Goal: Find contact information: Find contact information

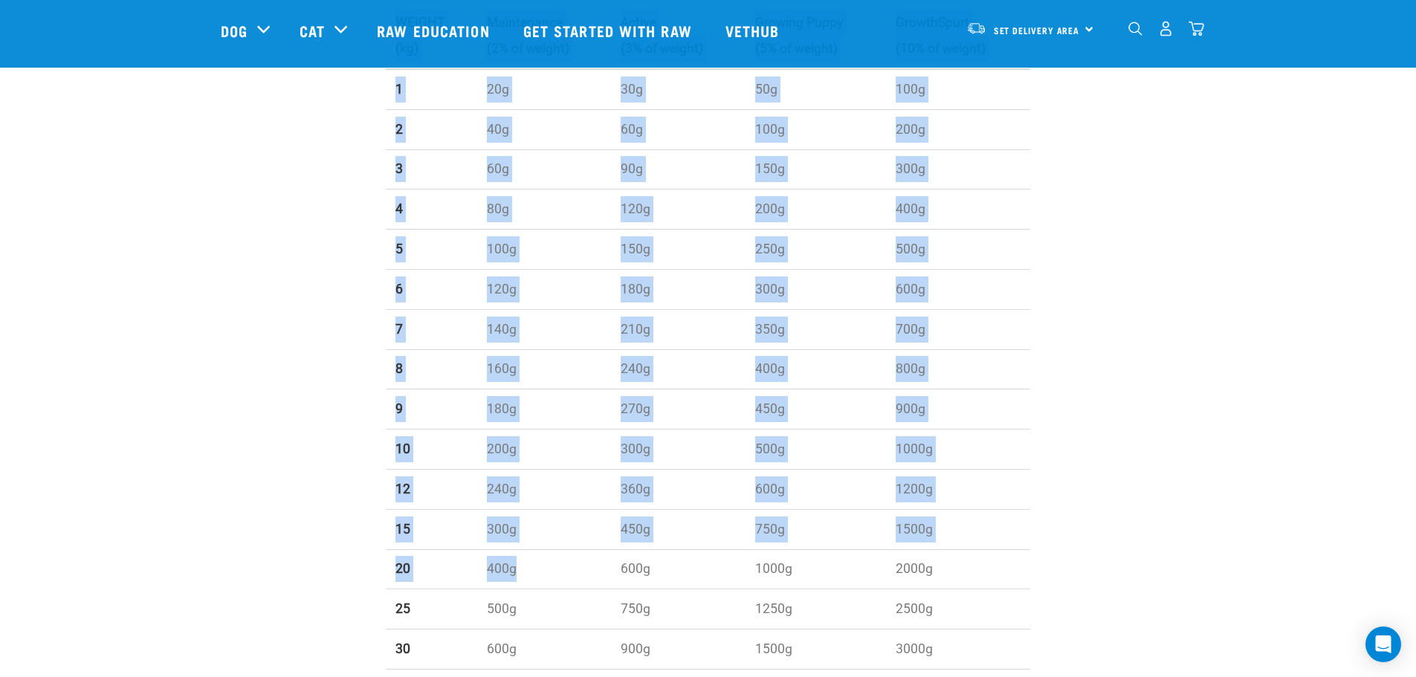
scroll to position [892, 0]
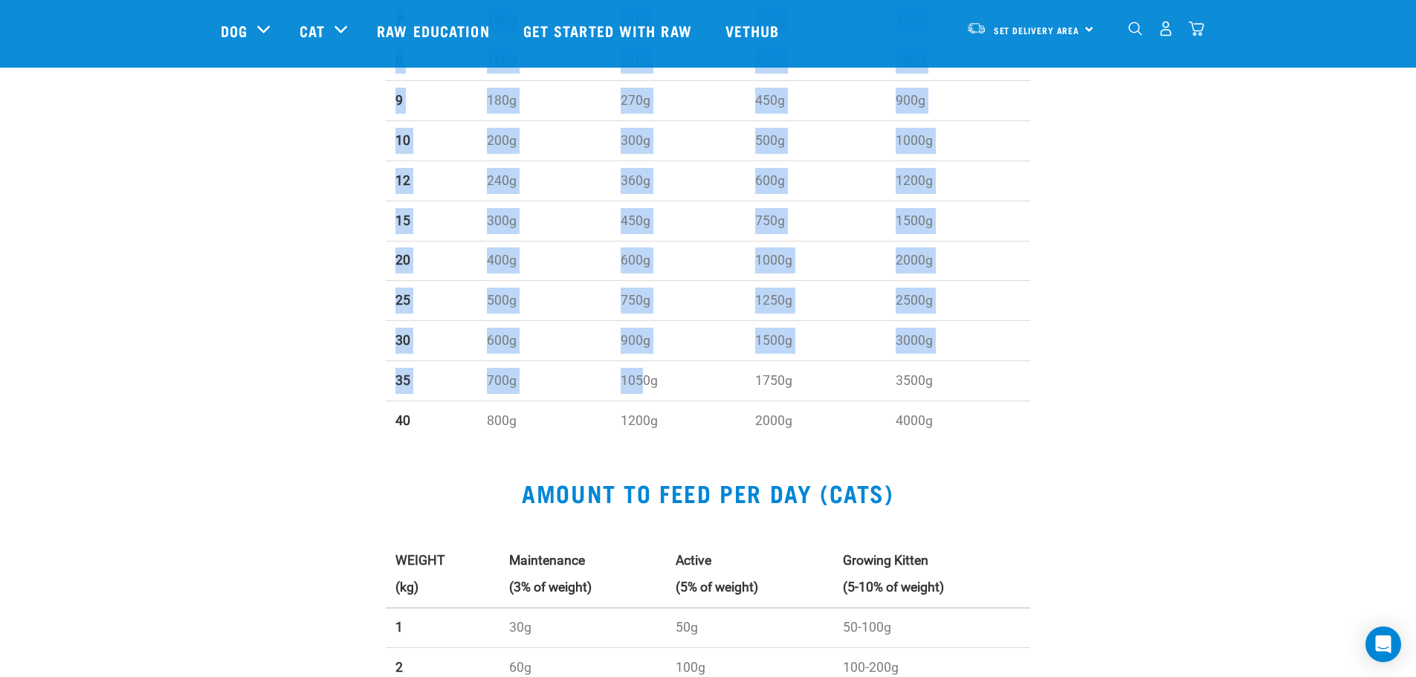
drag, startPoint x: 525, startPoint y: 77, endPoint x: 652, endPoint y: 353, distance: 303.9
click at [652, 364] on div "AMOUNT TO FEED PER DAY (DOGS) WEIGHT (kg) Maintenance (2% of weight) Active (3%…" at bounding box center [708, 42] width 999 height 820
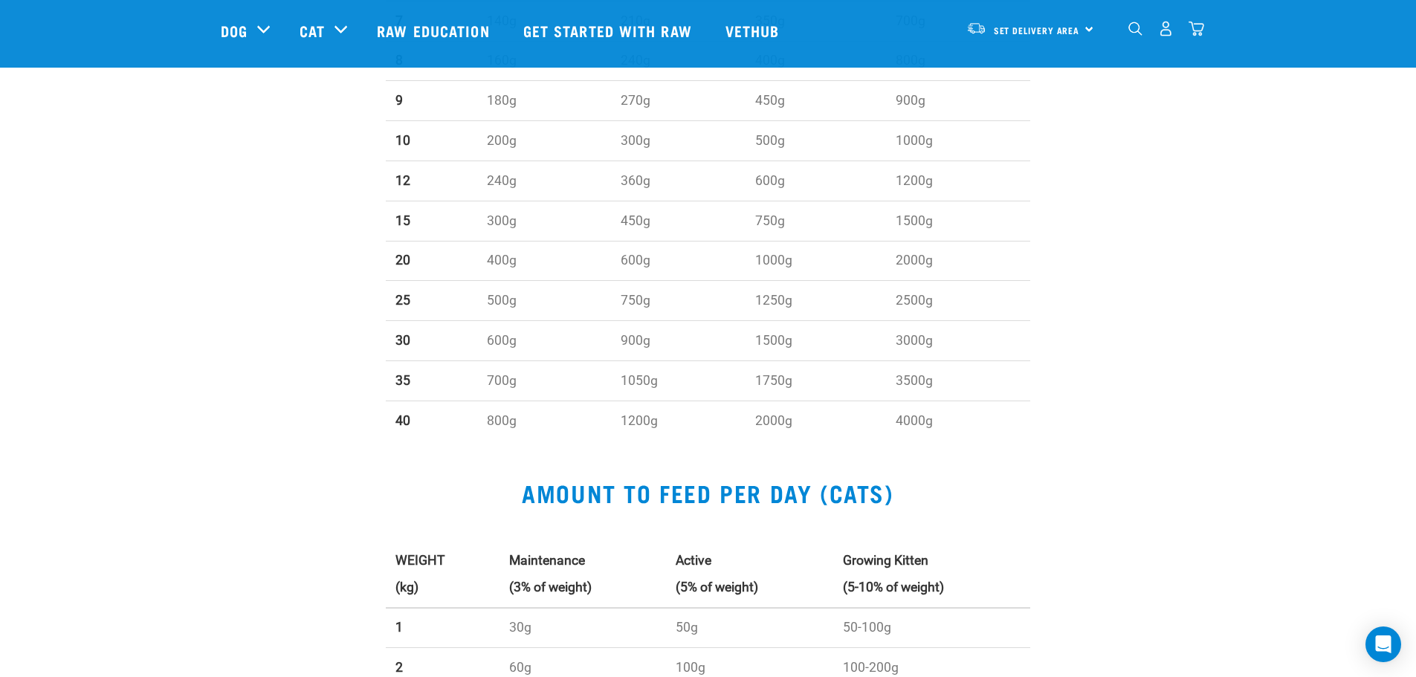
drag, startPoint x: 188, startPoint y: 491, endPoint x: 198, endPoint y: 482, distance: 13.1
click at [193, 487] on div "AMOUNT TO FEED PER DAY (CATS) WEIGHT (kg) Maintenance (3% of weight) Active (5%…" at bounding box center [708, 687] width 1416 height 487
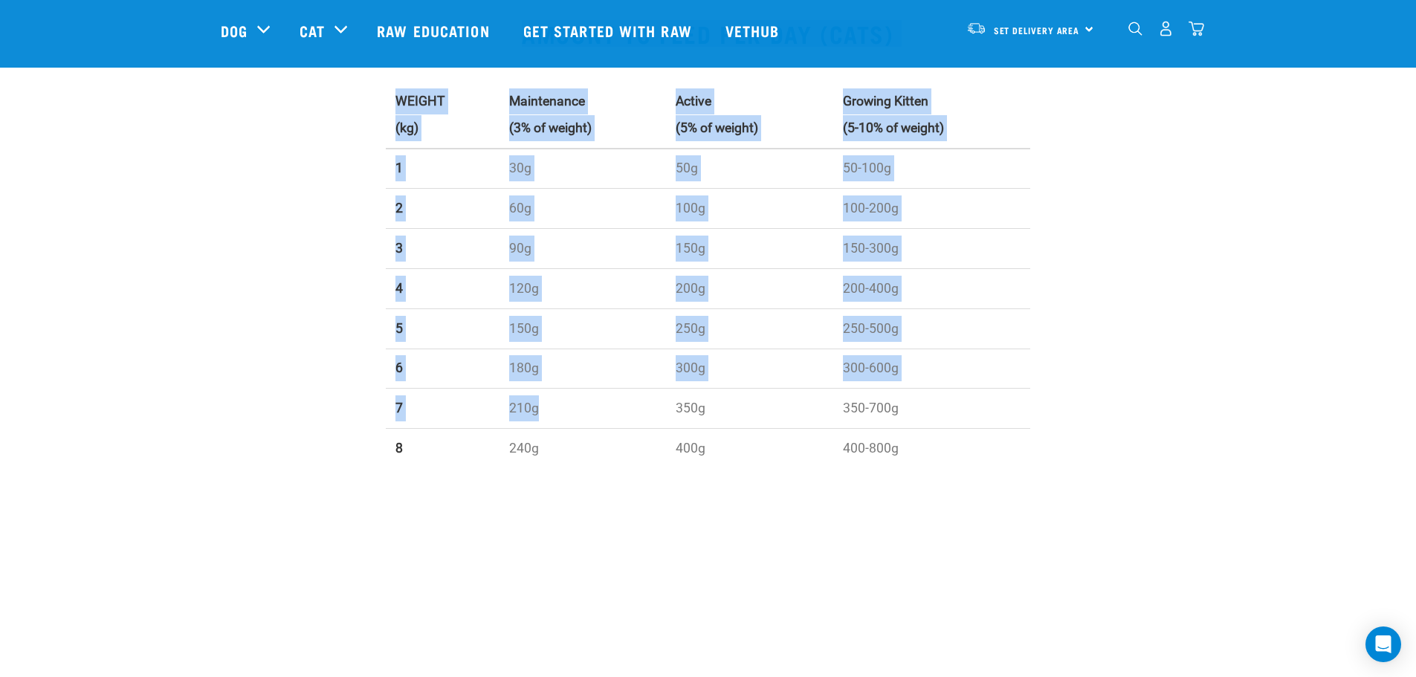
scroll to position [1412, 0]
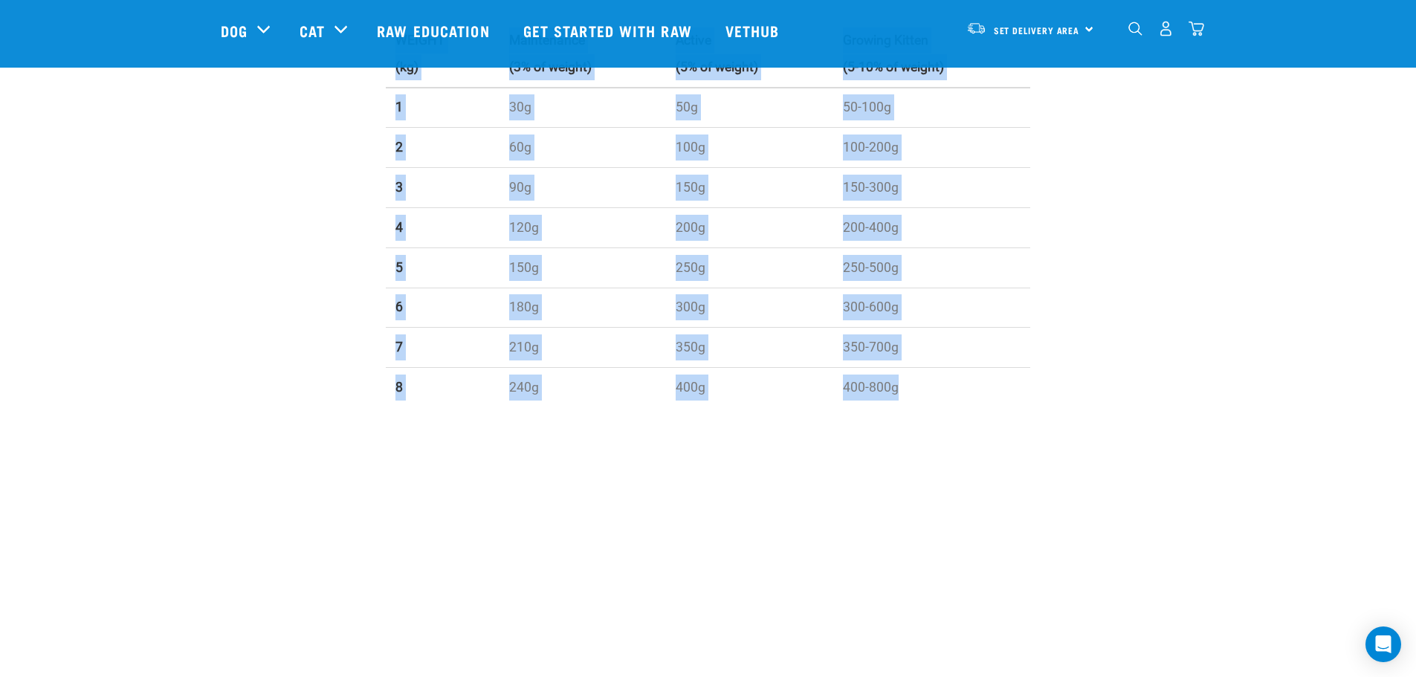
drag, startPoint x: 521, startPoint y: 262, endPoint x: 925, endPoint y: 420, distance: 433.9
copy div "AMOUNT TO FEED PER DAY (CATS) WEIGHT (kg) Maintenance (3% of weight) Active (5%…"
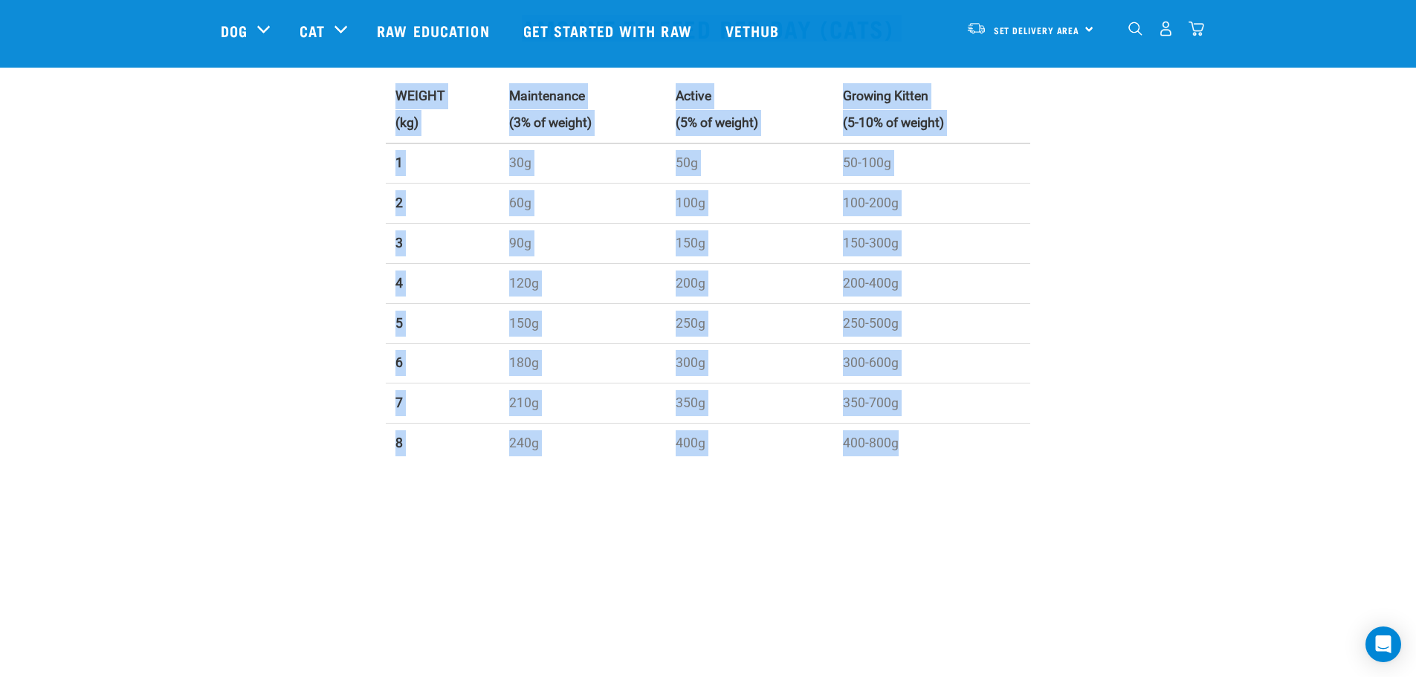
scroll to position [1263, 0]
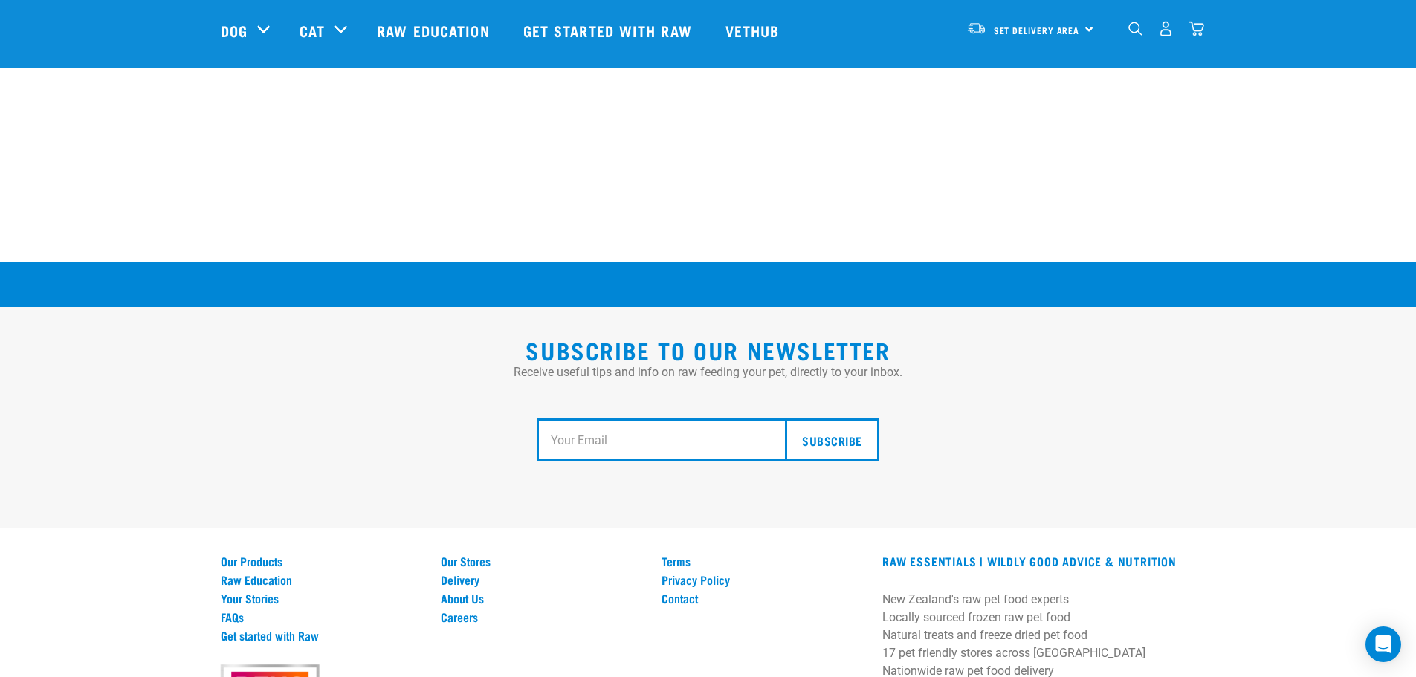
scroll to position [2744, 0]
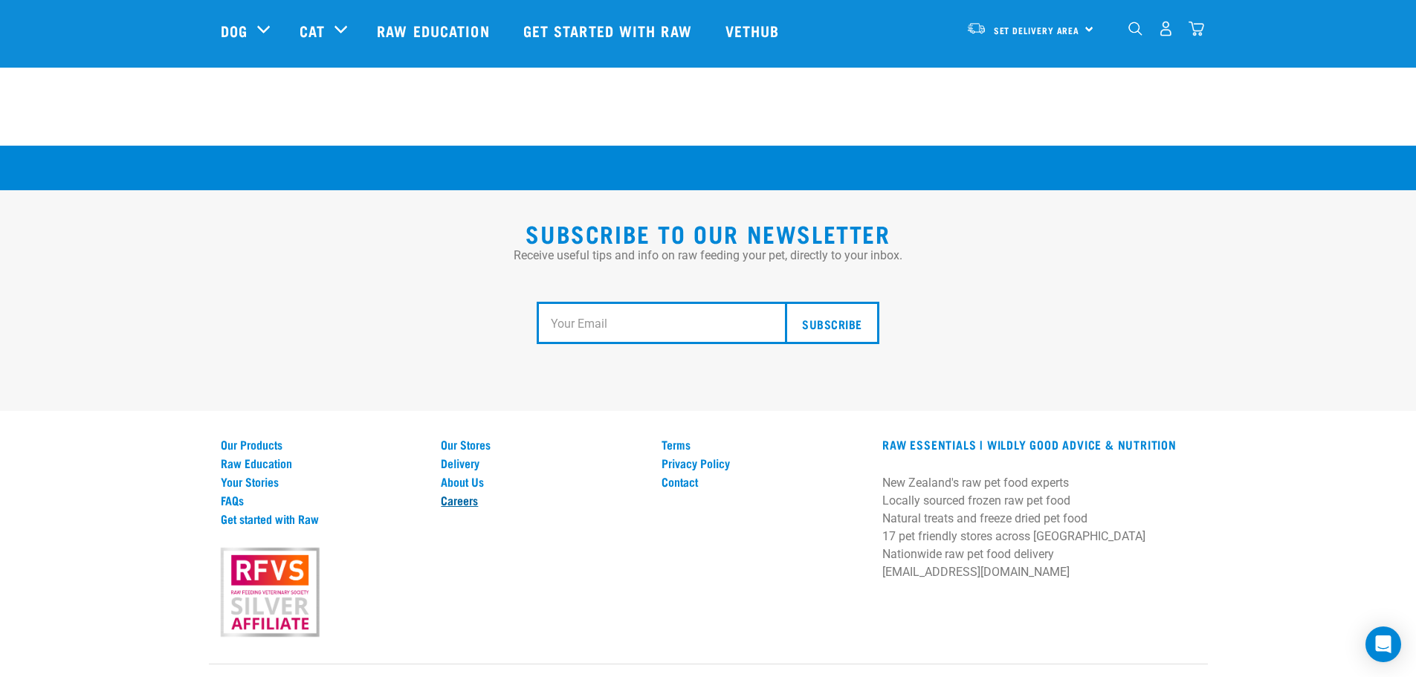
click at [465, 493] on link "Careers" at bounding box center [542, 499] width 203 height 13
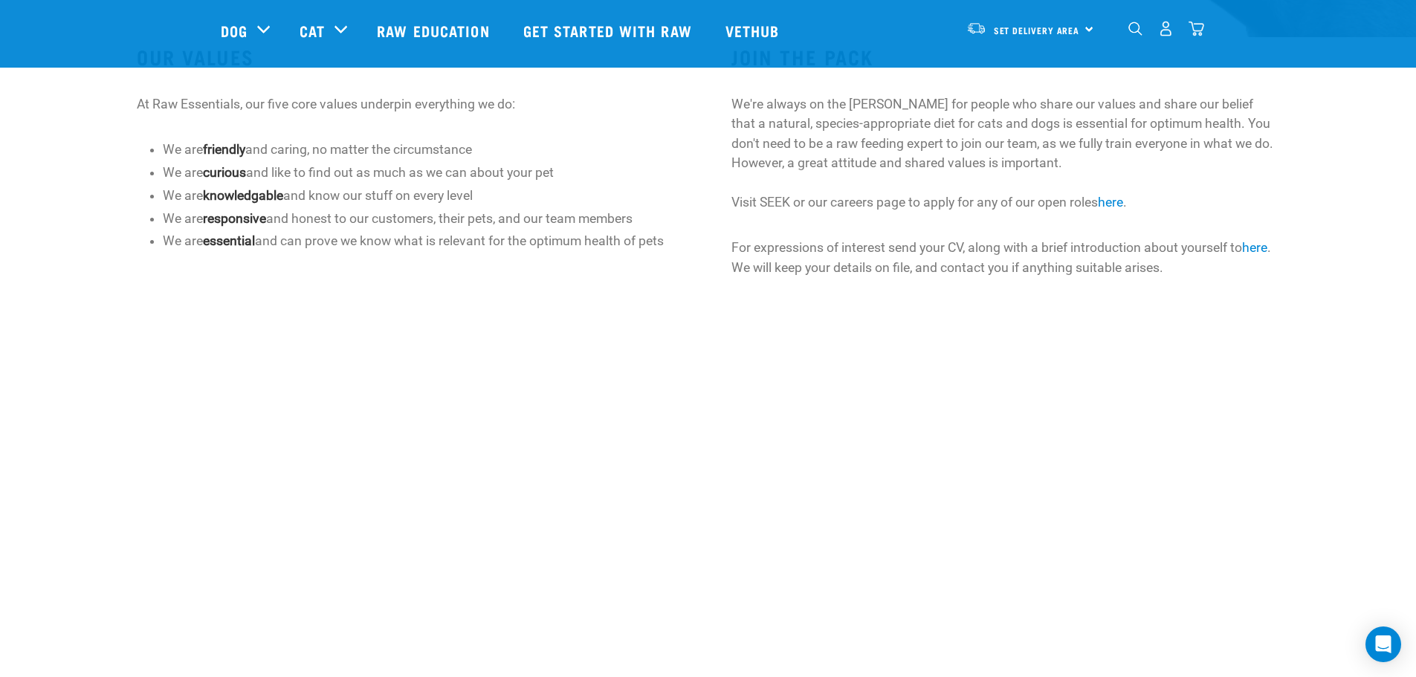
scroll to position [467, 0]
click at [1263, 245] on link "here" at bounding box center [1254, 248] width 25 height 15
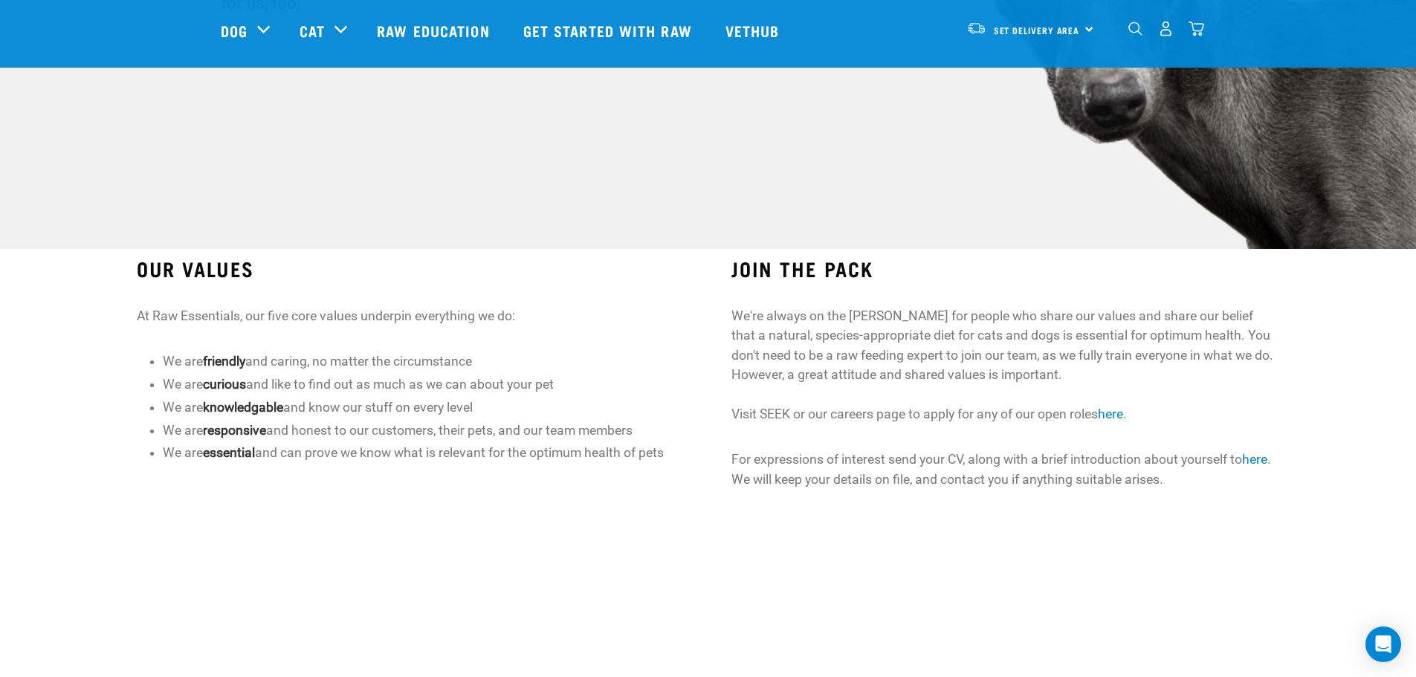
scroll to position [261, 0]
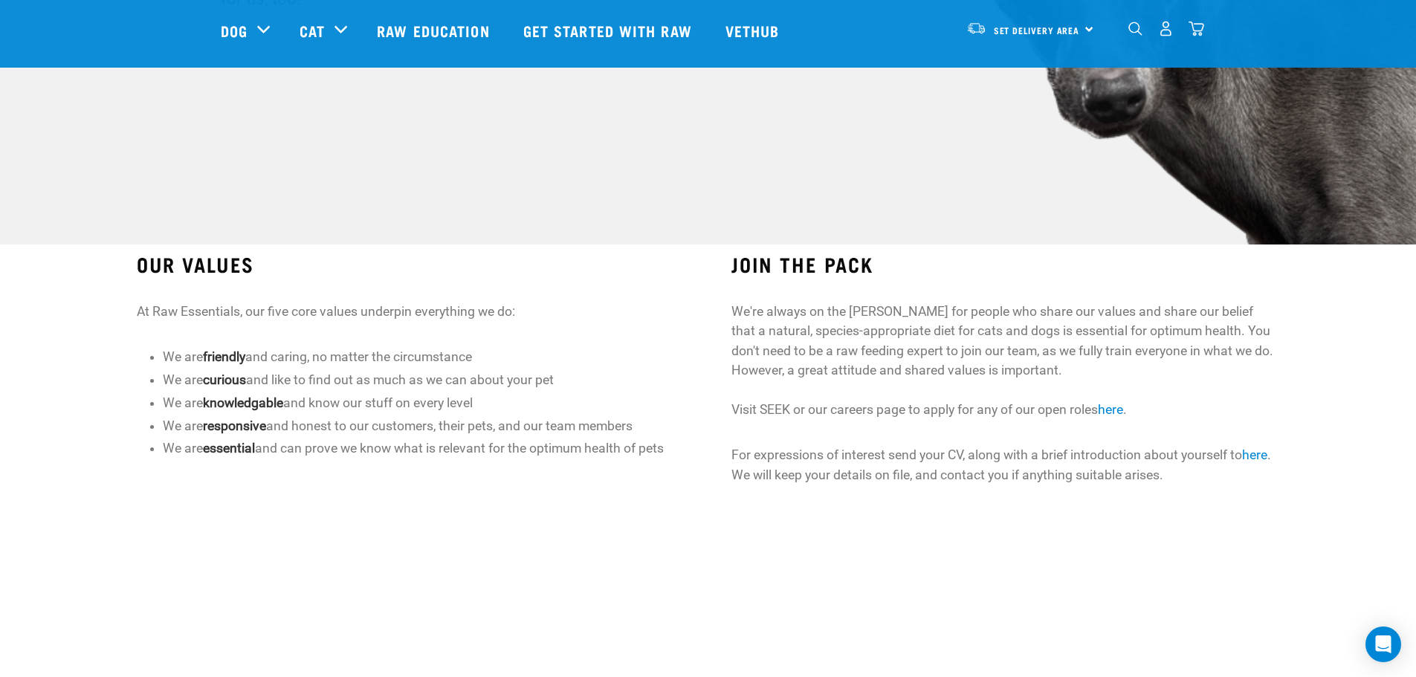
click at [1254, 452] on link "here" at bounding box center [1254, 454] width 25 height 15
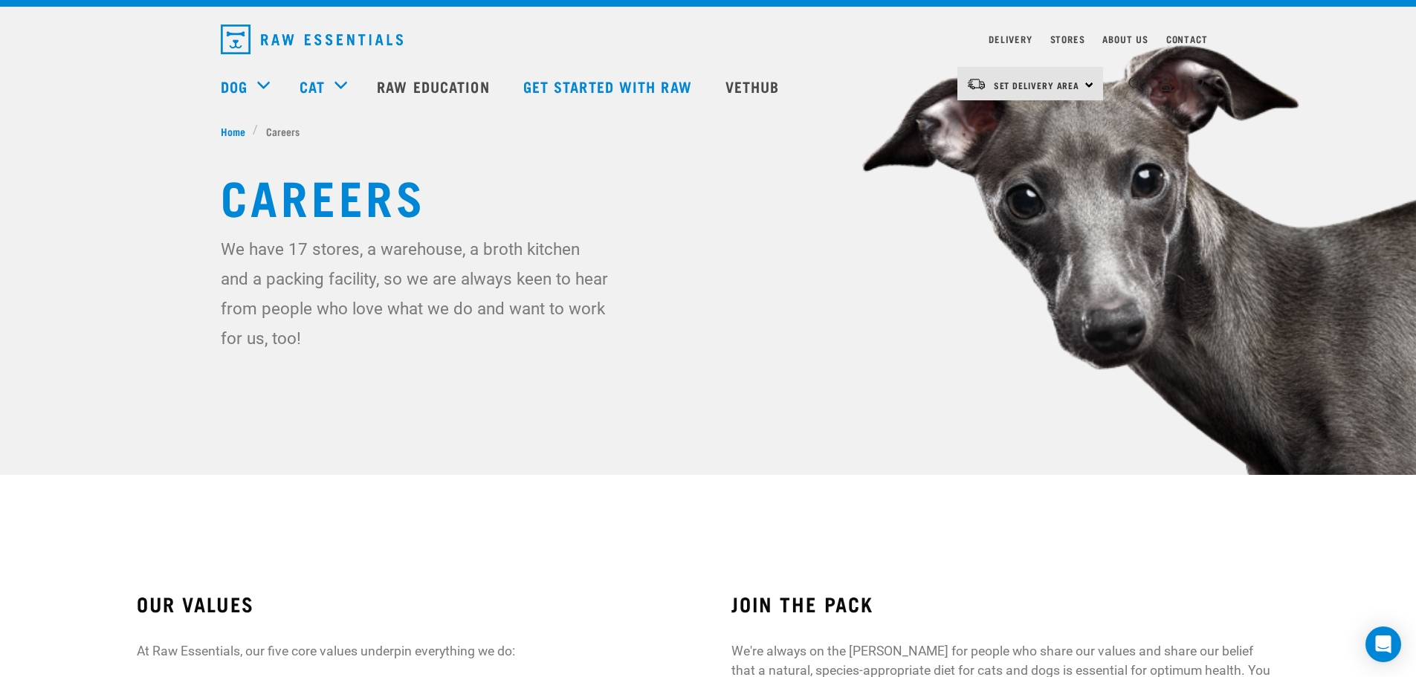
scroll to position [0, 0]
